Goal: Task Accomplishment & Management: Use online tool/utility

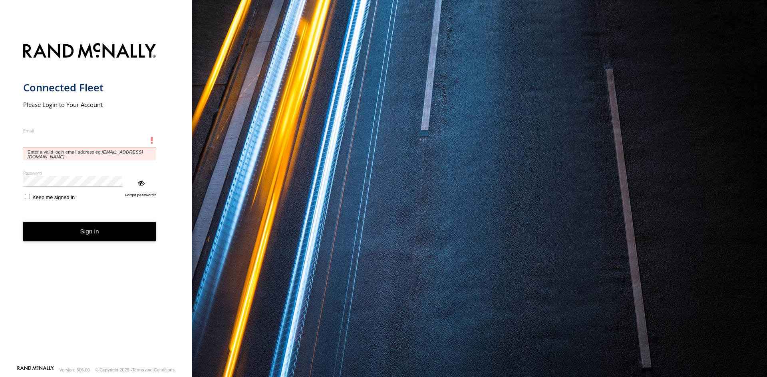
type input "**********"
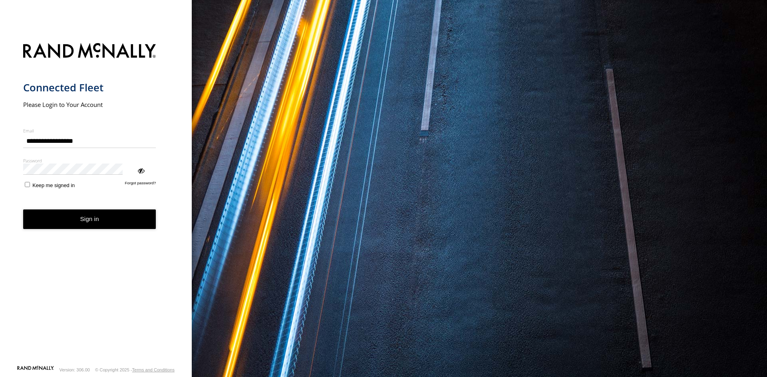
click at [82, 210] on button "Sign in" at bounding box center [89, 220] width 133 height 20
click at [81, 210] on button "Sign in" at bounding box center [89, 220] width 133 height 20
click at [82, 210] on button "Sign in" at bounding box center [89, 220] width 133 height 20
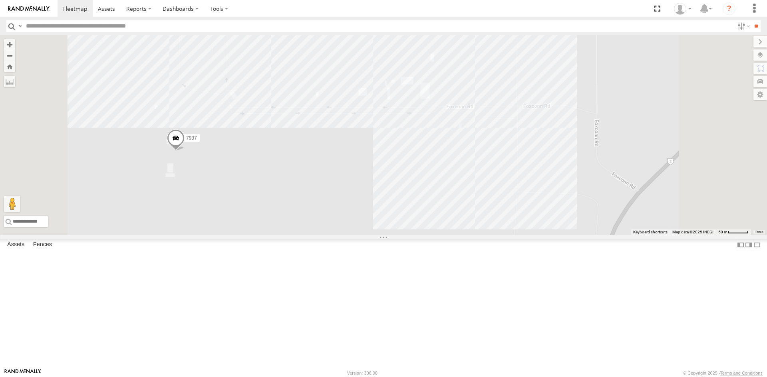
drag, startPoint x: 330, startPoint y: 188, endPoint x: 336, endPoint y: 191, distance: 7.0
click at [336, 191] on div "8025 7937 7169" at bounding box center [383, 135] width 767 height 200
